Goal: Information Seeking & Learning: Find specific fact

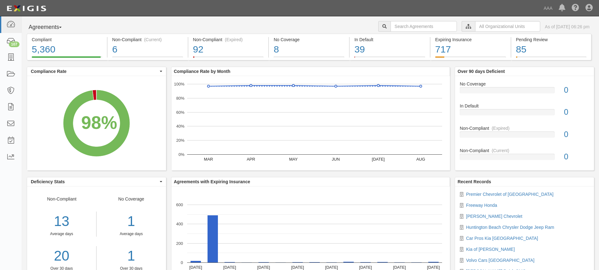
scroll to position [26, 0]
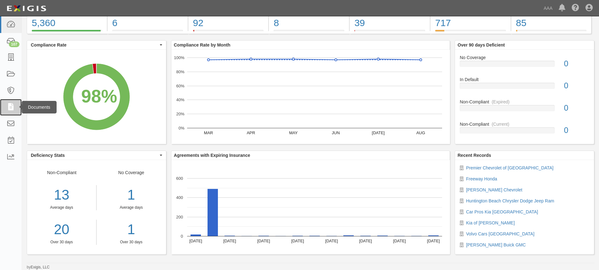
click at [9, 109] on icon at bounding box center [10, 107] width 9 height 7
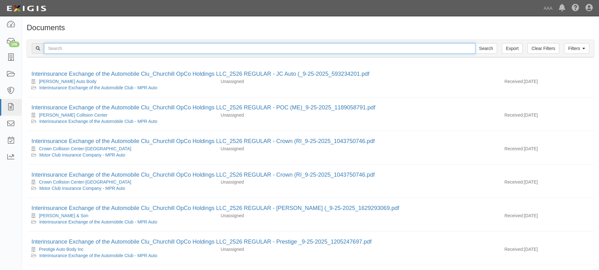
click at [62, 47] on input "text" at bounding box center [259, 48] width 431 height 11
type input "Cerritos Nissan"
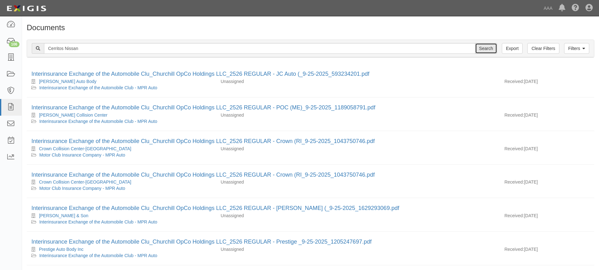
click at [485, 50] on input "Search" at bounding box center [486, 48] width 22 height 11
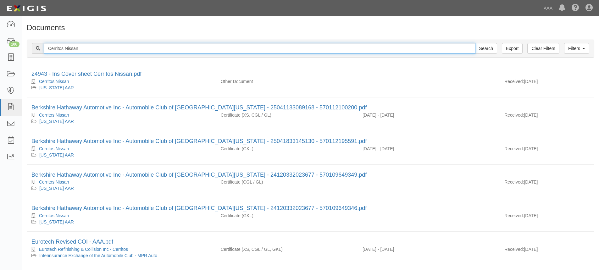
drag, startPoint x: 47, startPoint y: 47, endPoint x: 100, endPoint y: 56, distance: 53.1
click at [100, 56] on div "Filters Clear Filters Export Cerritos Nissan Search Filters" at bounding box center [310, 48] width 567 height 17
type input "South Bay Lexus"
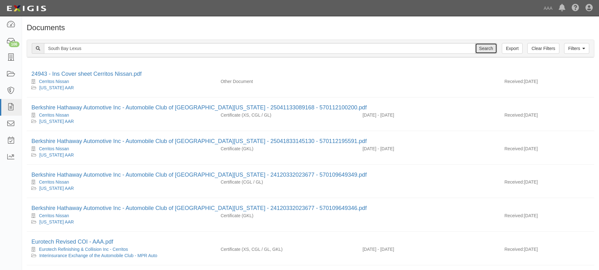
click at [486, 48] on input "Search" at bounding box center [486, 48] width 22 height 11
